Goal: Use online tool/utility

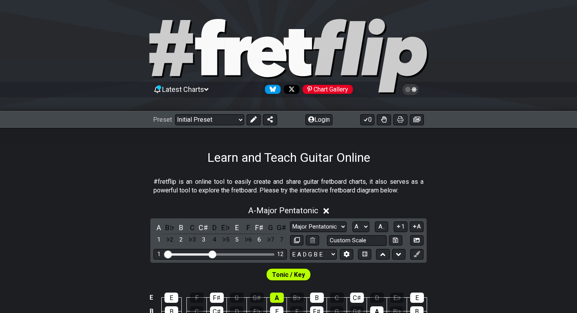
select select "Major Pentatonic"
select select "A"
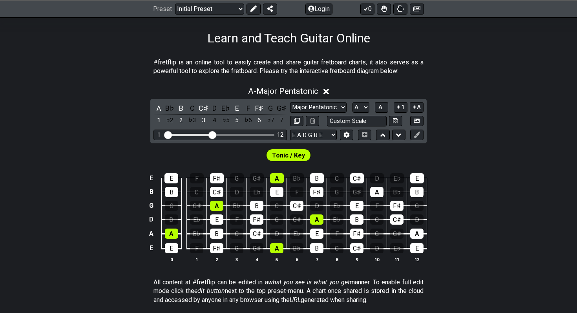
click at [326, 90] on icon at bounding box center [327, 92] width 6 height 6
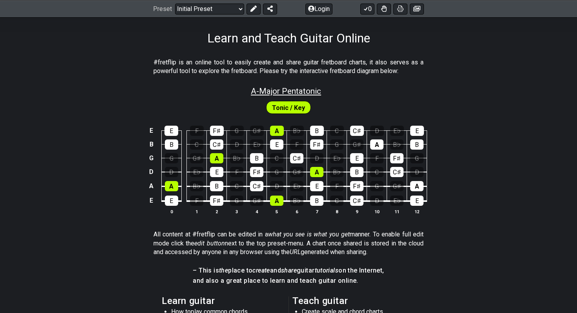
click at [291, 93] on span "A - Major Pentatonic" at bounding box center [286, 90] width 70 height 9
select select "Major Pentatonic"
select select "A"
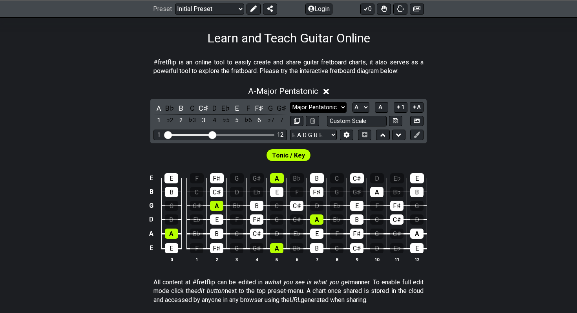
click at [307, 105] on select "Minor Pentatonic Click to edit Minor Pentatonic Major Pentatonic Minor Blues Ma…" at bounding box center [318, 107] width 57 height 11
select select "Minor Pentatonic"
click at [290, 102] on select "Minor Pentatonic Click to edit Minor Pentatonic Major Pentatonic Minor Blues Ma…" at bounding box center [318, 107] width 57 height 11
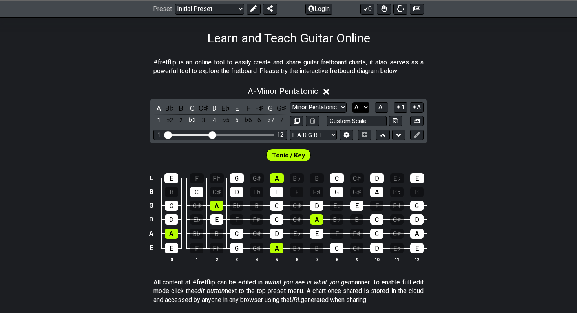
click at [357, 105] on select "A♭ A A♯ B♭ B C C♯ D♭ D D♯ E♭ E F F♯ G♭ G G♯" at bounding box center [361, 107] width 17 height 11
click at [353, 102] on select "A♭ A A♯ B♭ B C C♯ D♭ D D♯ E♭ E F F♯ G♭ G G♯" at bounding box center [361, 107] width 17 height 11
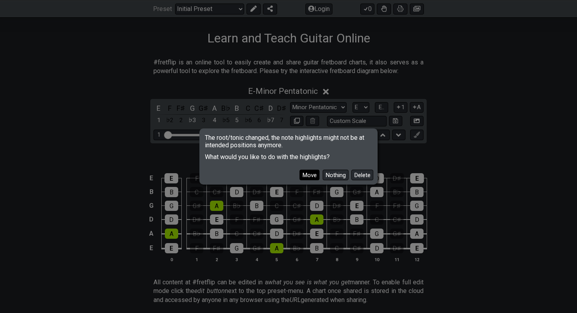
click at [309, 175] on button "Move" at bounding box center [310, 175] width 20 height 11
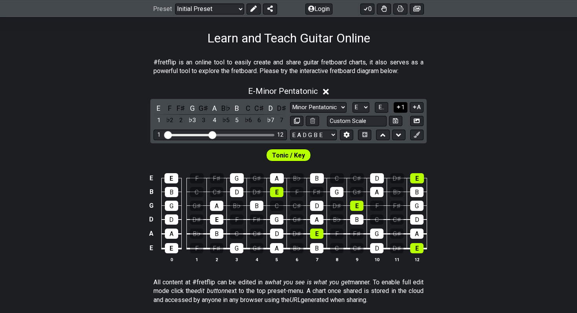
click at [400, 104] on icon at bounding box center [398, 107] width 7 height 6
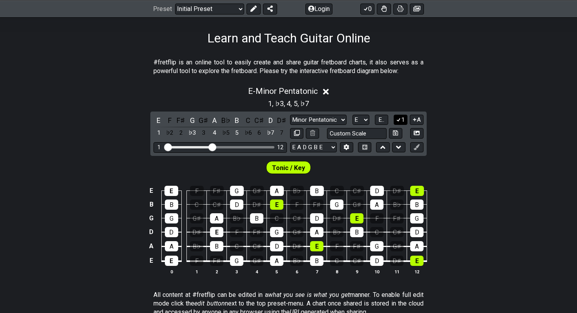
click at [398, 121] on icon at bounding box center [398, 120] width 7 height 6
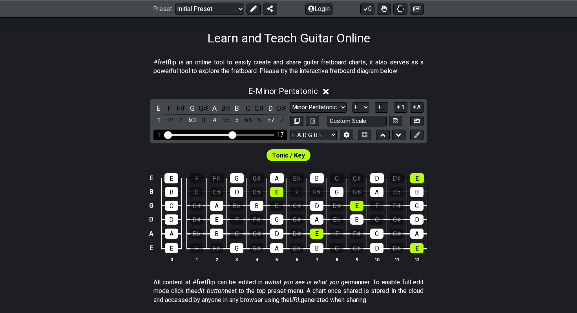
drag, startPoint x: 214, startPoint y: 134, endPoint x: 231, endPoint y: 137, distance: 17.5
click at [231, 134] on input "Visible fret range" at bounding box center [221, 134] width 112 height 0
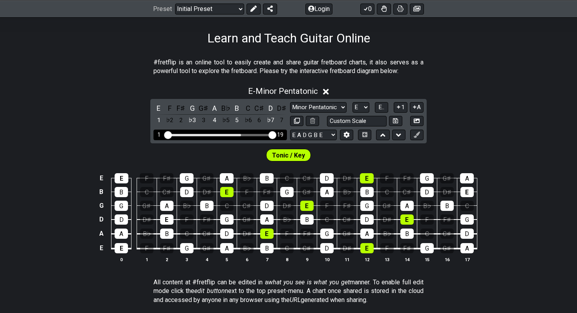
drag, startPoint x: 231, startPoint y: 134, endPoint x: 273, endPoint y: 134, distance: 42.0
click at [273, 134] on input "Visible fret range" at bounding box center [221, 134] width 112 height 0
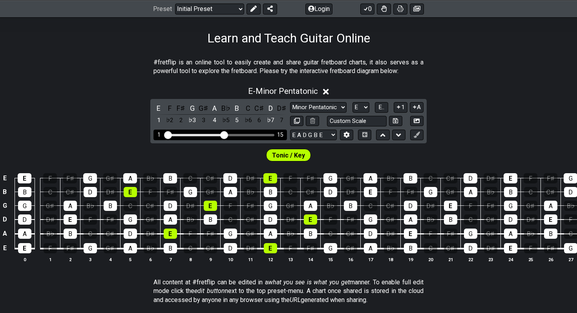
drag, startPoint x: 273, startPoint y: 134, endPoint x: 223, endPoint y: 135, distance: 50.3
click at [223, 134] on input "Visible fret range" at bounding box center [221, 134] width 112 height 0
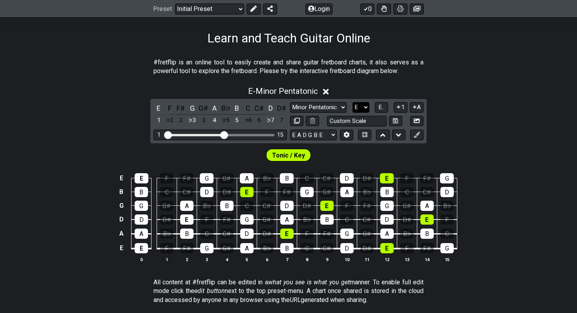
click at [361, 105] on select "A♭ A A♯ B♭ B C C♯ D♭ D D♯ E♭ E F F♯ G♭ G G♯" at bounding box center [361, 107] width 17 height 11
click at [353, 102] on select "A♭ A A♯ B♭ B C C♯ D♭ D D♯ E♭ E F F♯ G♭ G G♯" at bounding box center [361, 107] width 17 height 11
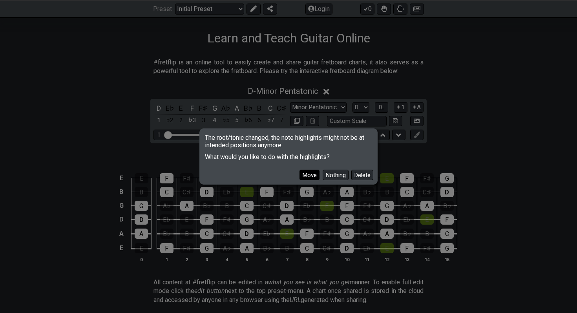
click at [307, 172] on button "Move" at bounding box center [310, 175] width 20 height 11
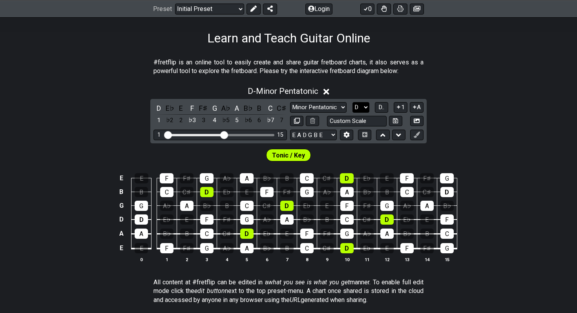
click at [363, 104] on select "A♭ A A♯ B♭ B C C♯ D♭ D D♯ E♭ E F F♯ G♭ G G♯" at bounding box center [361, 107] width 17 height 11
select select "E"
click at [353, 102] on select "A♭ A A♯ B♭ B C C♯ D♭ D D♯ E♭ E F F♯ G♭ G G♯" at bounding box center [361, 107] width 17 height 11
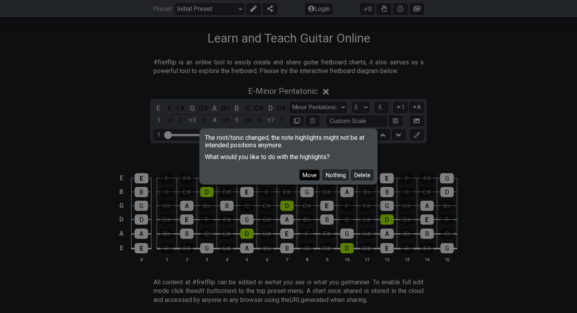
click at [309, 176] on button "Move" at bounding box center [310, 175] width 20 height 11
